Goal: Share content: Share content

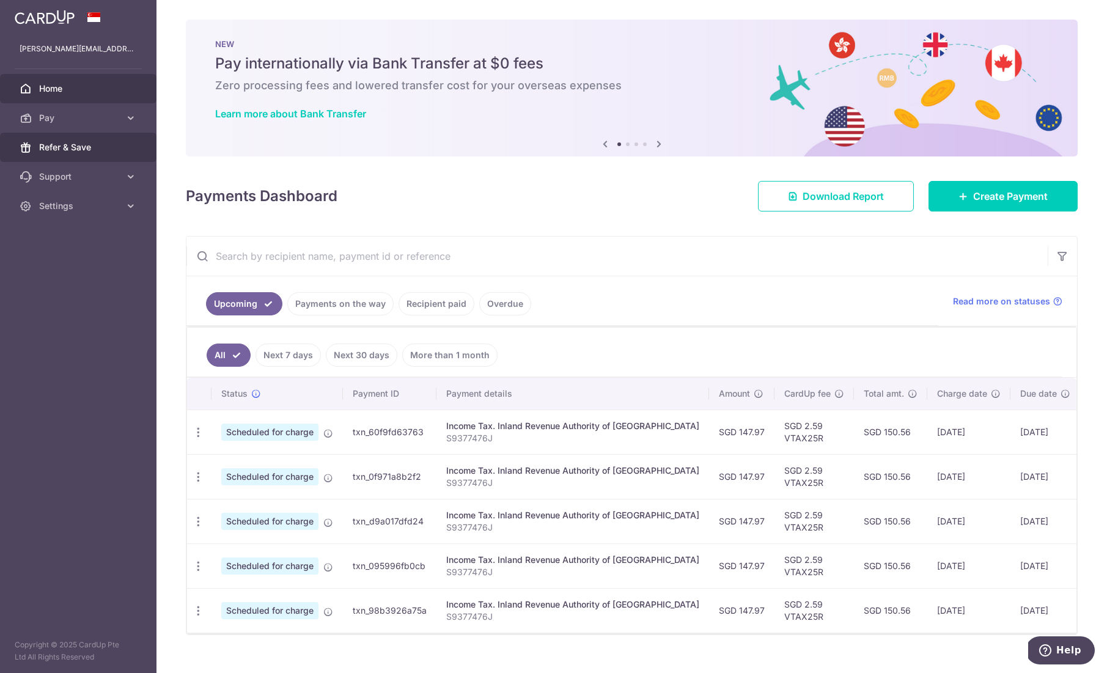
click at [103, 150] on span "Refer & Save" at bounding box center [79, 147] width 81 height 12
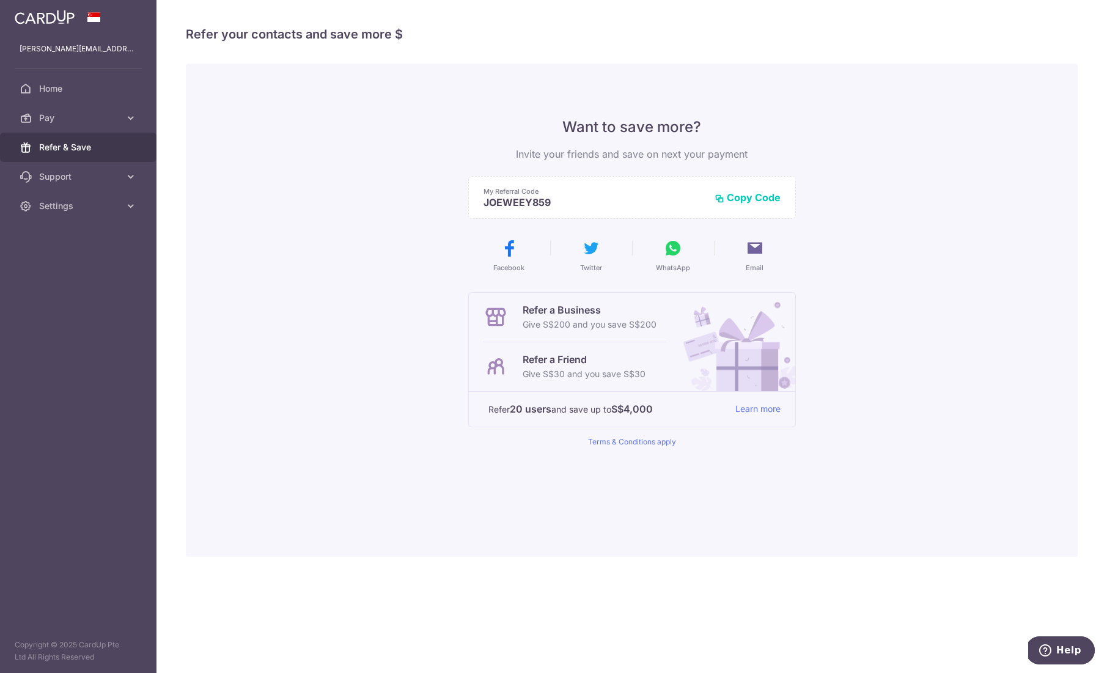
click at [767, 191] on button "Copy Code" at bounding box center [748, 197] width 66 height 12
click at [71, 90] on span "Home" at bounding box center [79, 89] width 81 height 12
